Goal: Information Seeking & Learning: Compare options

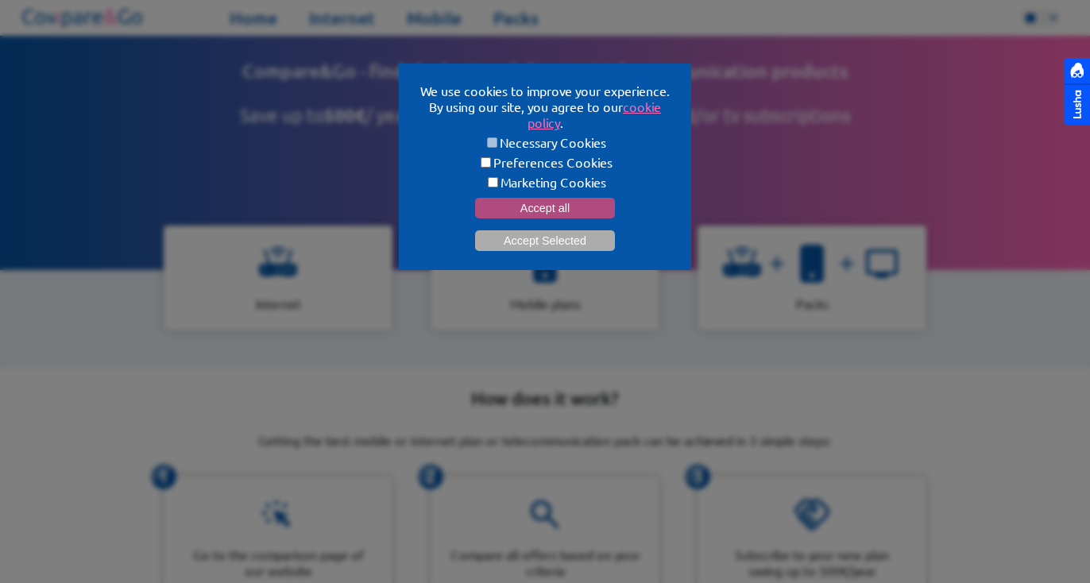
click at [544, 198] on button "Accept all" at bounding box center [545, 208] width 140 height 21
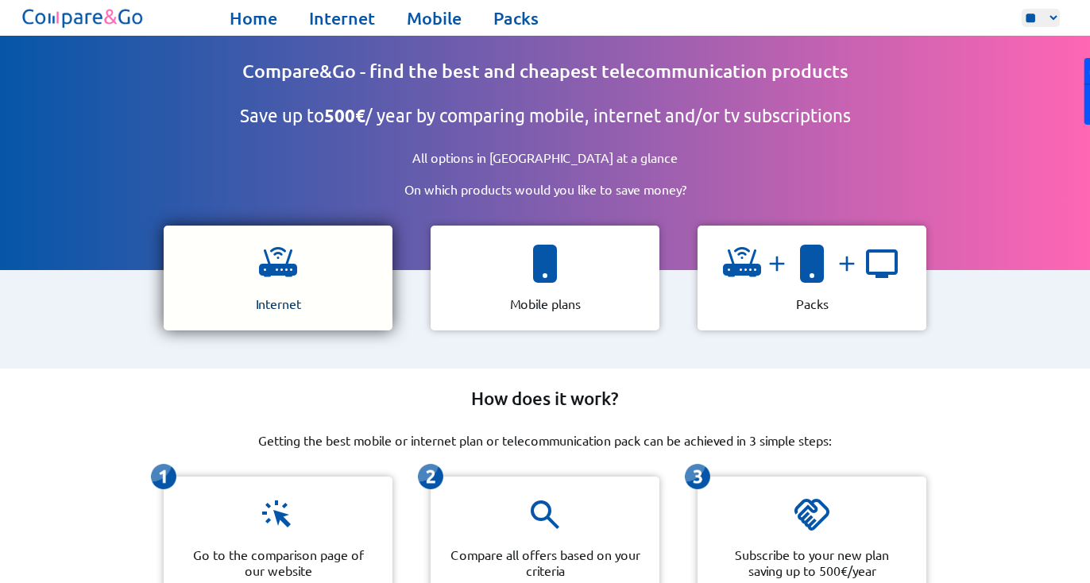
click at [266, 261] on img at bounding box center [278, 264] width 38 height 38
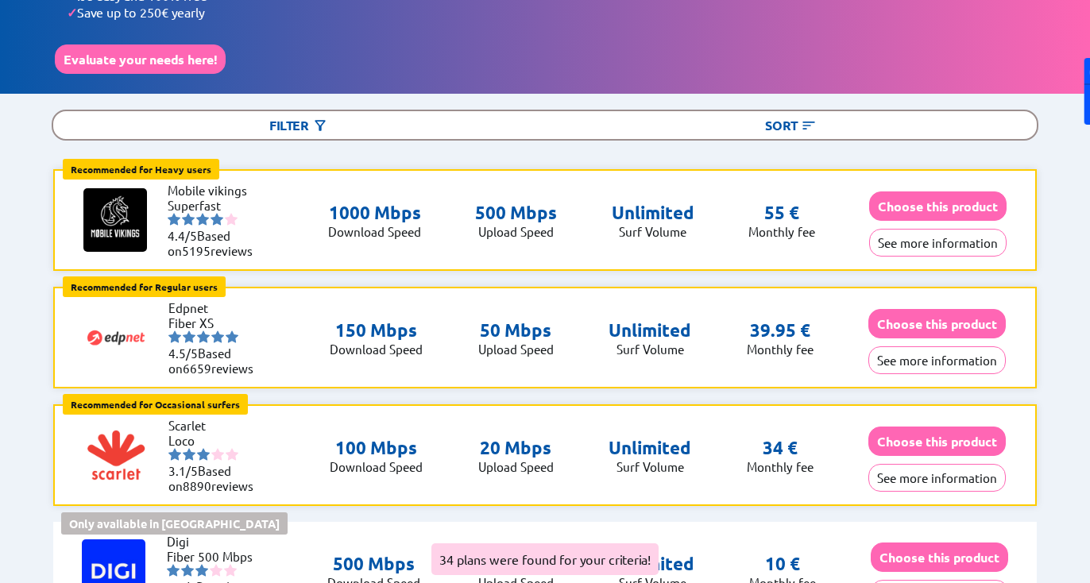
scroll to position [153, 0]
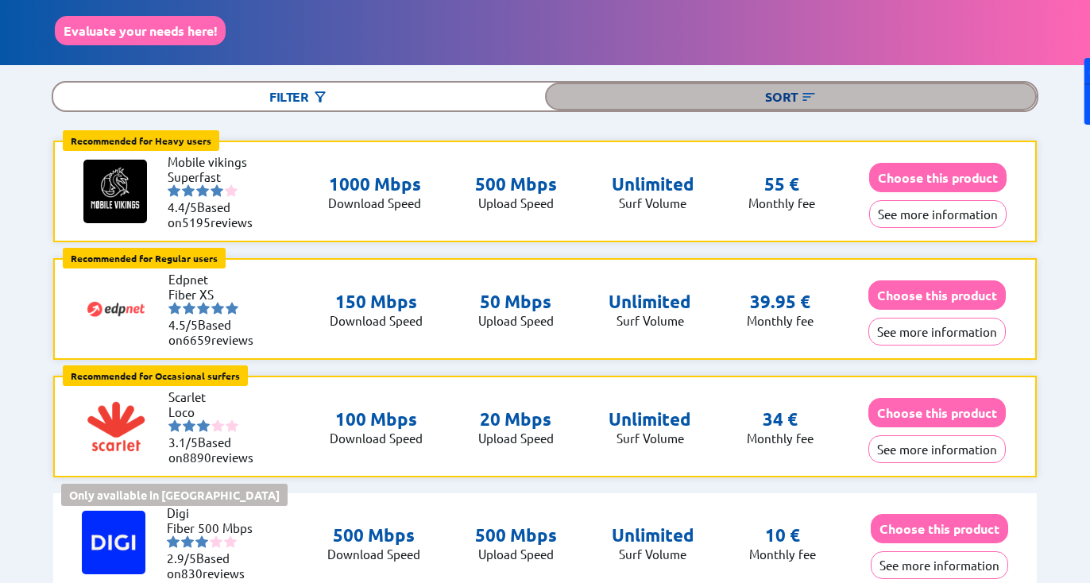
click at [798, 83] on div "Sort" at bounding box center [791, 97] width 492 height 28
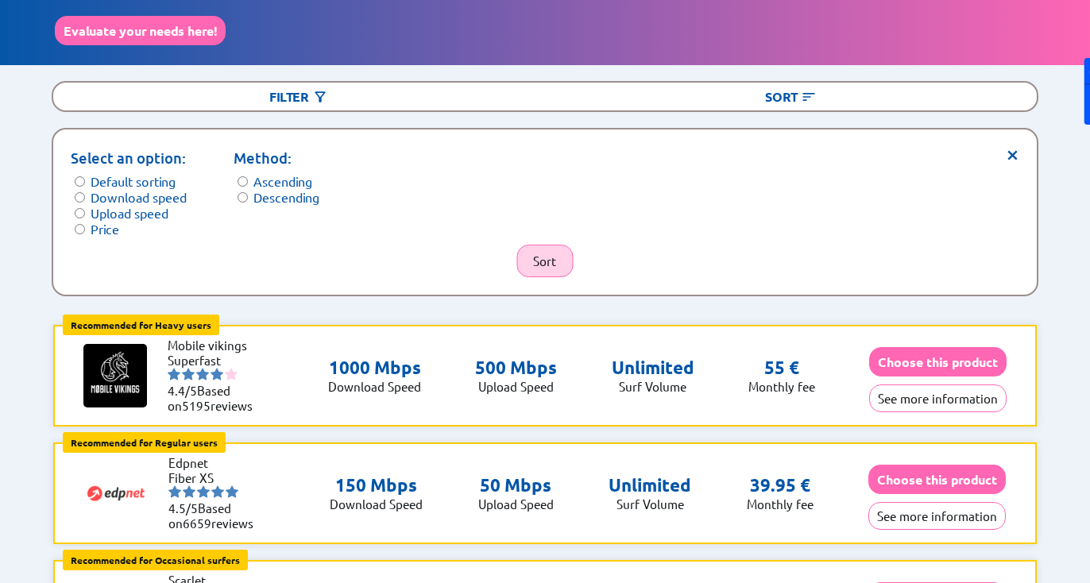
click at [548, 253] on button "Sort" at bounding box center [544, 261] width 56 height 33
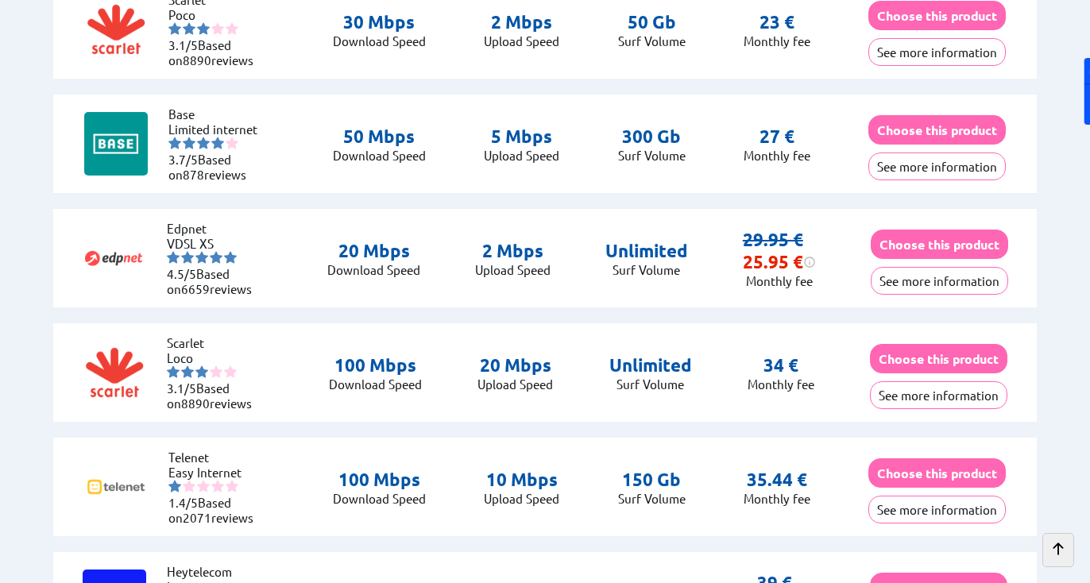
scroll to position [1019, 0]
